Goal: Task Accomplishment & Management: Manage account settings

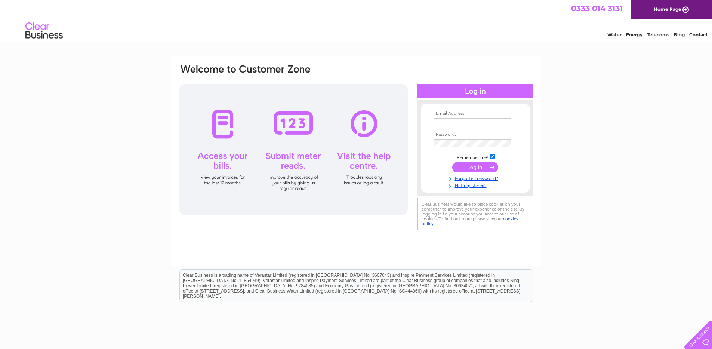
type input "info@atyoungmotors.co.uk"
click at [476, 165] on input "submit" at bounding box center [475, 167] width 46 height 10
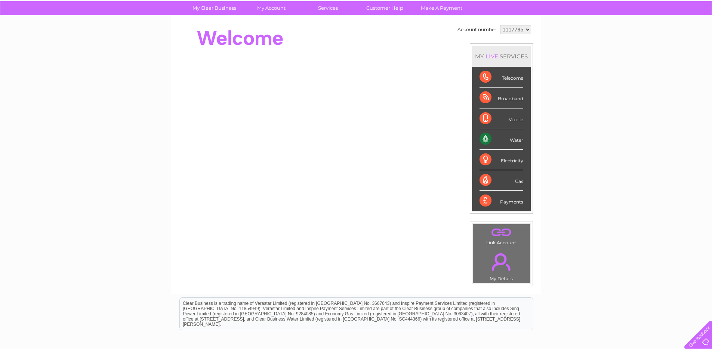
scroll to position [21, 0]
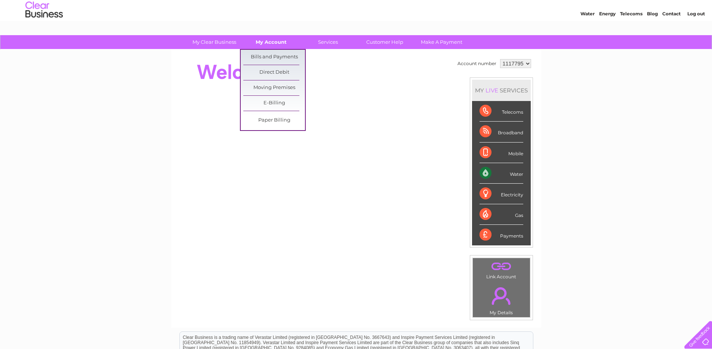
click at [277, 41] on link "My Account" at bounding box center [271, 42] width 62 height 14
click at [269, 55] on link "Bills and Payments" at bounding box center [274, 57] width 62 height 15
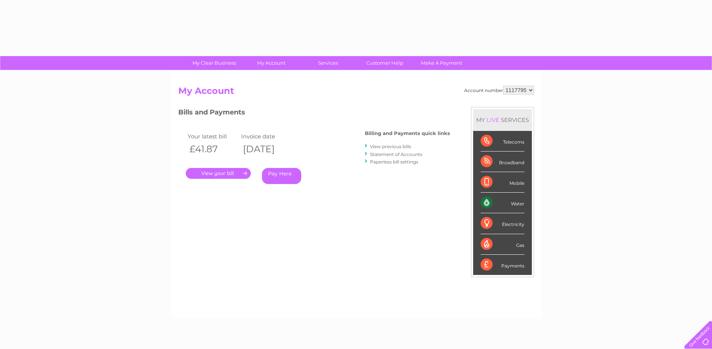
click at [220, 173] on link "." at bounding box center [218, 173] width 65 height 11
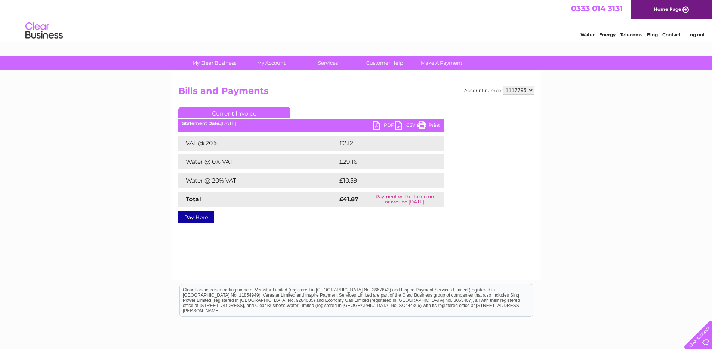
click at [387, 124] on link "PDF" at bounding box center [384, 126] width 22 height 11
